Goal: Navigation & Orientation: Find specific page/section

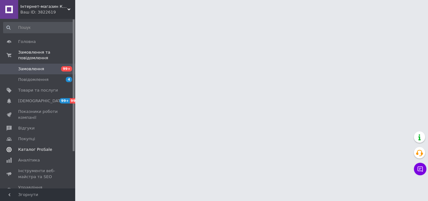
click at [48, 147] on span "Каталог ProSale" at bounding box center [38, 150] width 40 height 6
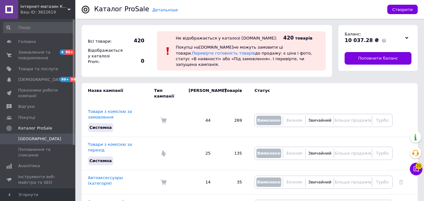
click at [50, 10] on div "Ваш ID: 3822619" at bounding box center [47, 12] width 55 height 6
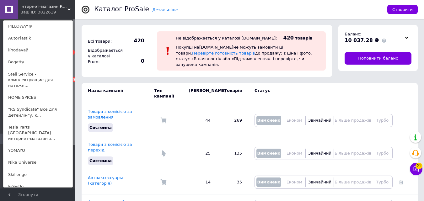
scroll to position [1067, 0]
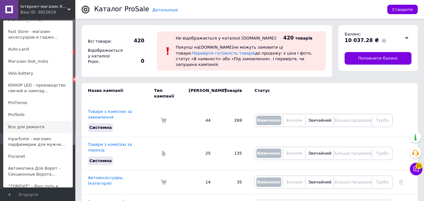
click at [39, 121] on link "Все для ремонта" at bounding box center [37, 127] width 69 height 12
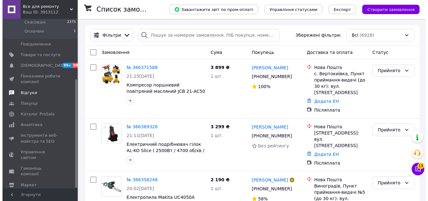
scroll to position [95, 0]
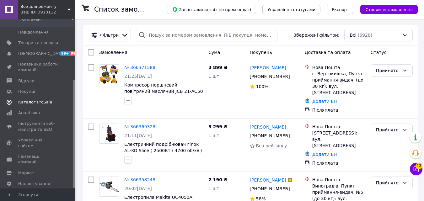
click at [39, 99] on span "Каталог ProSale" at bounding box center [35, 102] width 34 height 6
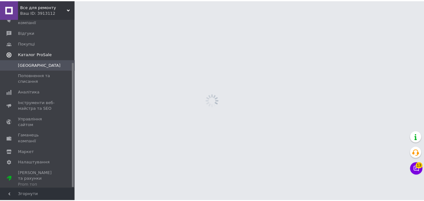
scroll to position [59, 0]
